Goal: Check status: Check status

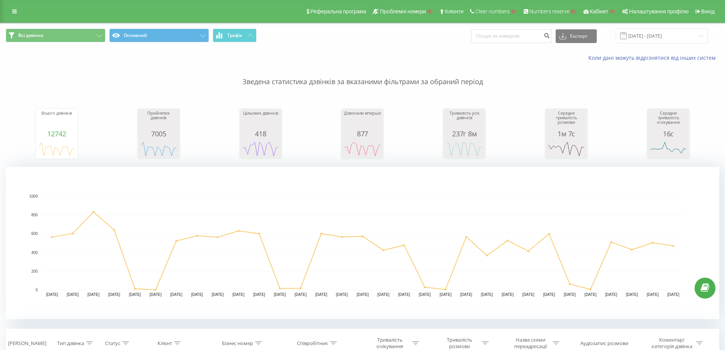
click at [17, 17] on div "Реферальна програма Проблемні номери Клієнти Clear numbers Numbers reserve Кабі…" at bounding box center [362, 11] width 725 height 23
click at [17, 13] on link at bounding box center [15, 11] width 14 height 11
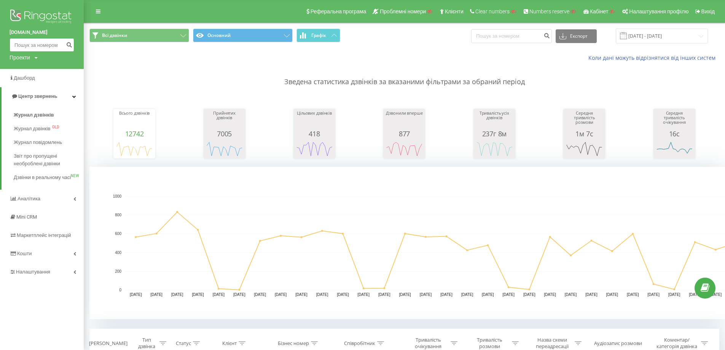
click at [45, 50] on input at bounding box center [42, 45] width 65 height 14
paste input
click at [26, 11] on img at bounding box center [42, 17] width 65 height 19
